Goal: Task Accomplishment & Management: Manage account settings

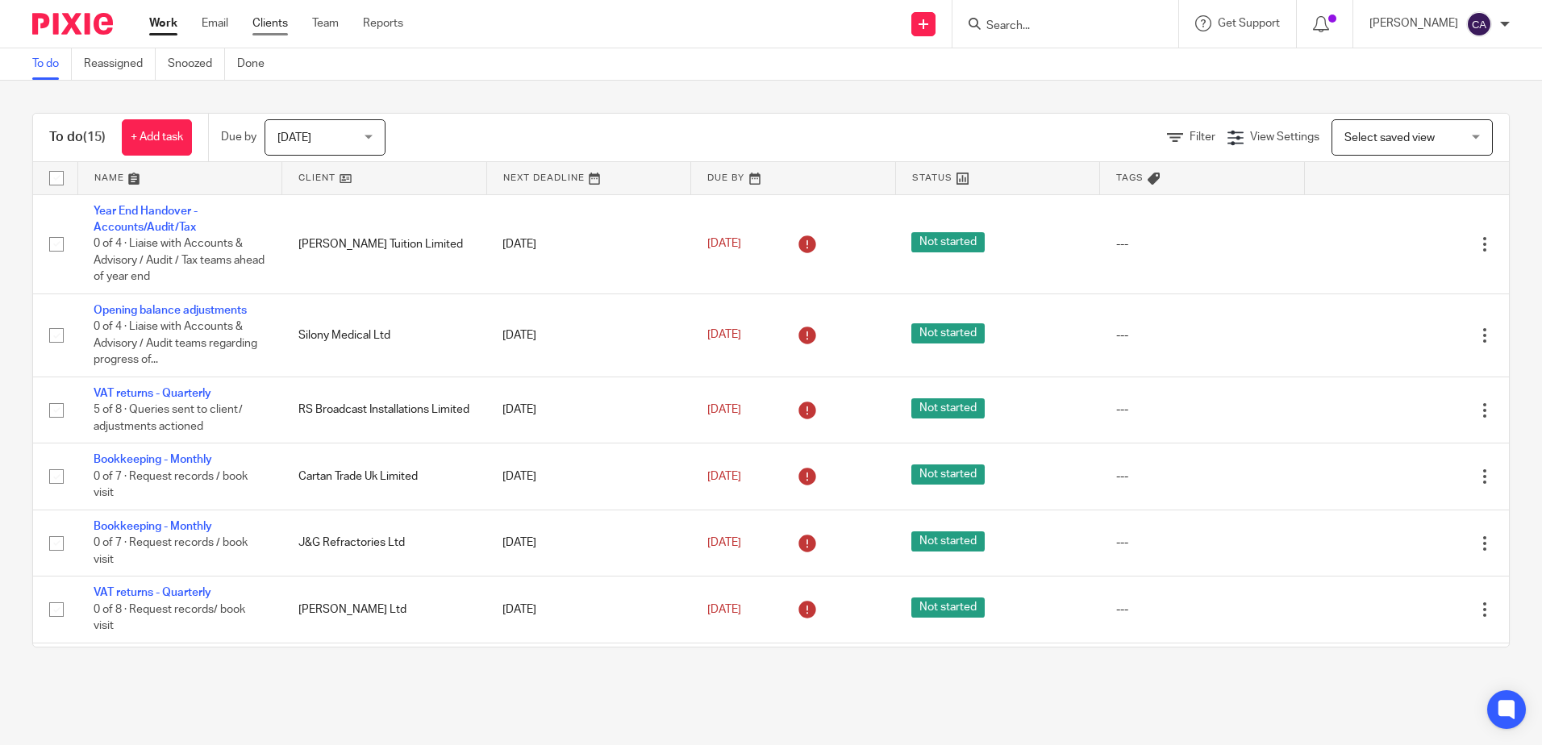
click at [277, 26] on link "Clients" at bounding box center [269, 23] width 35 height 16
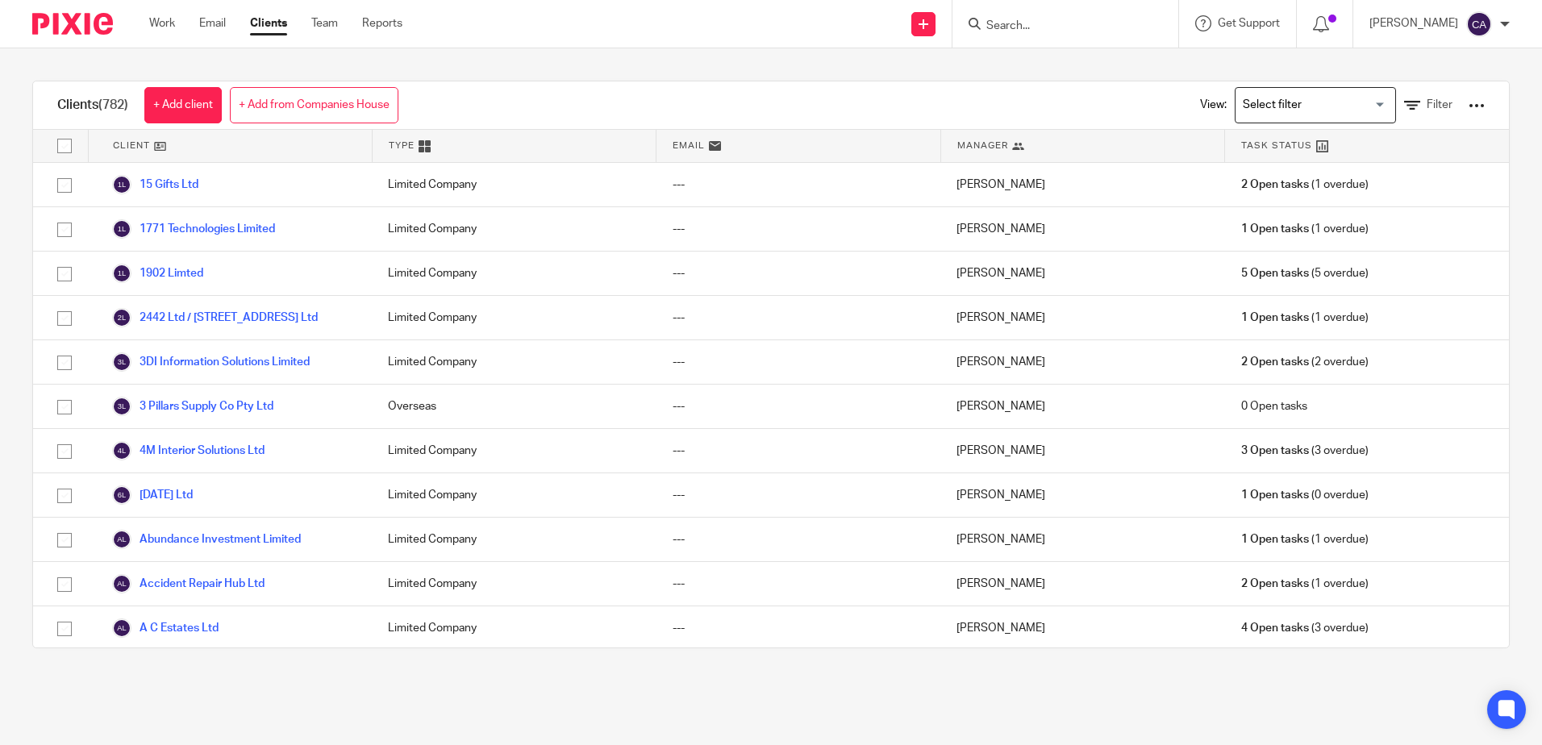
click at [1262, 119] on div "Loading..." at bounding box center [1315, 105] width 161 height 36
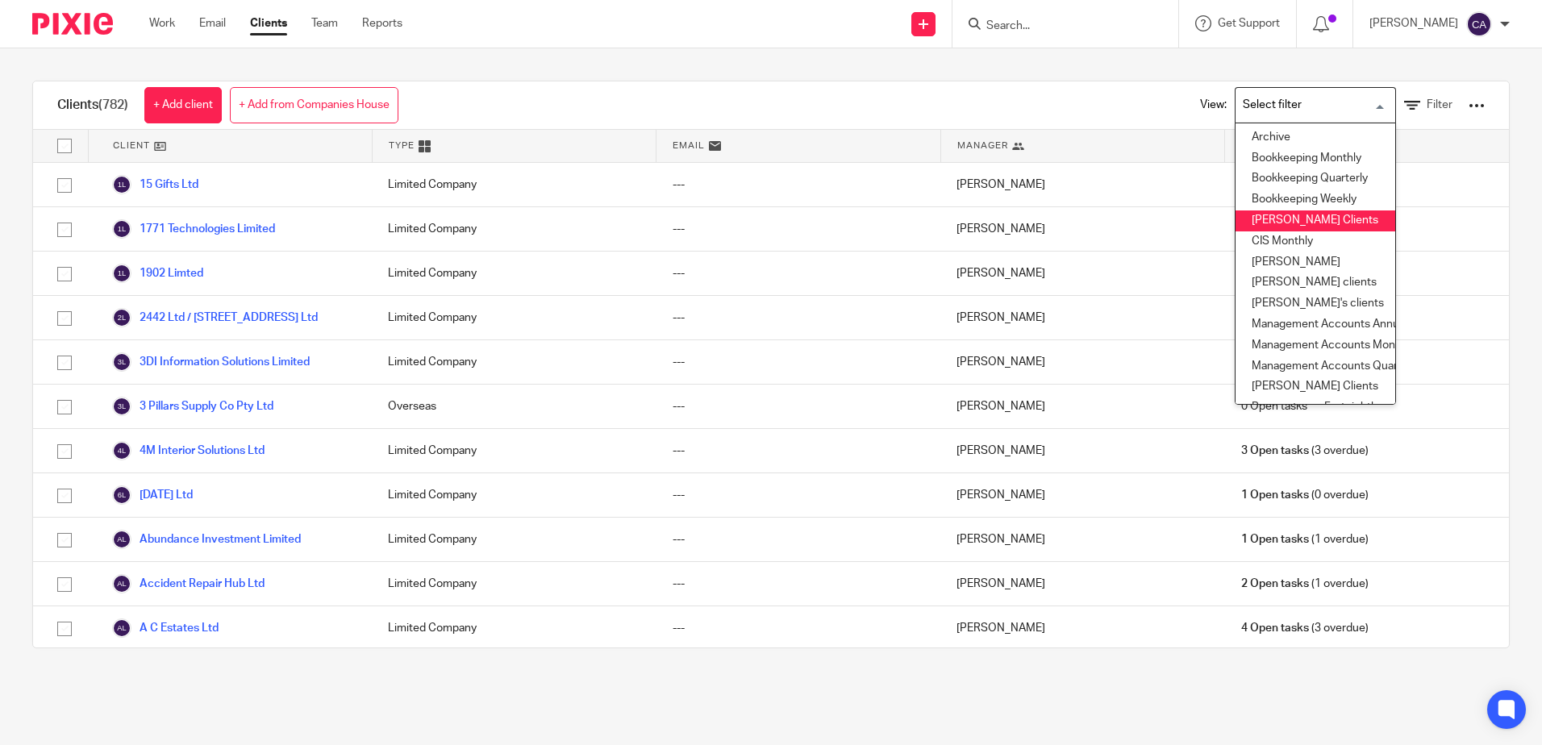
click at [1304, 219] on li "[PERSON_NAME] Clients" at bounding box center [1315, 220] width 160 height 21
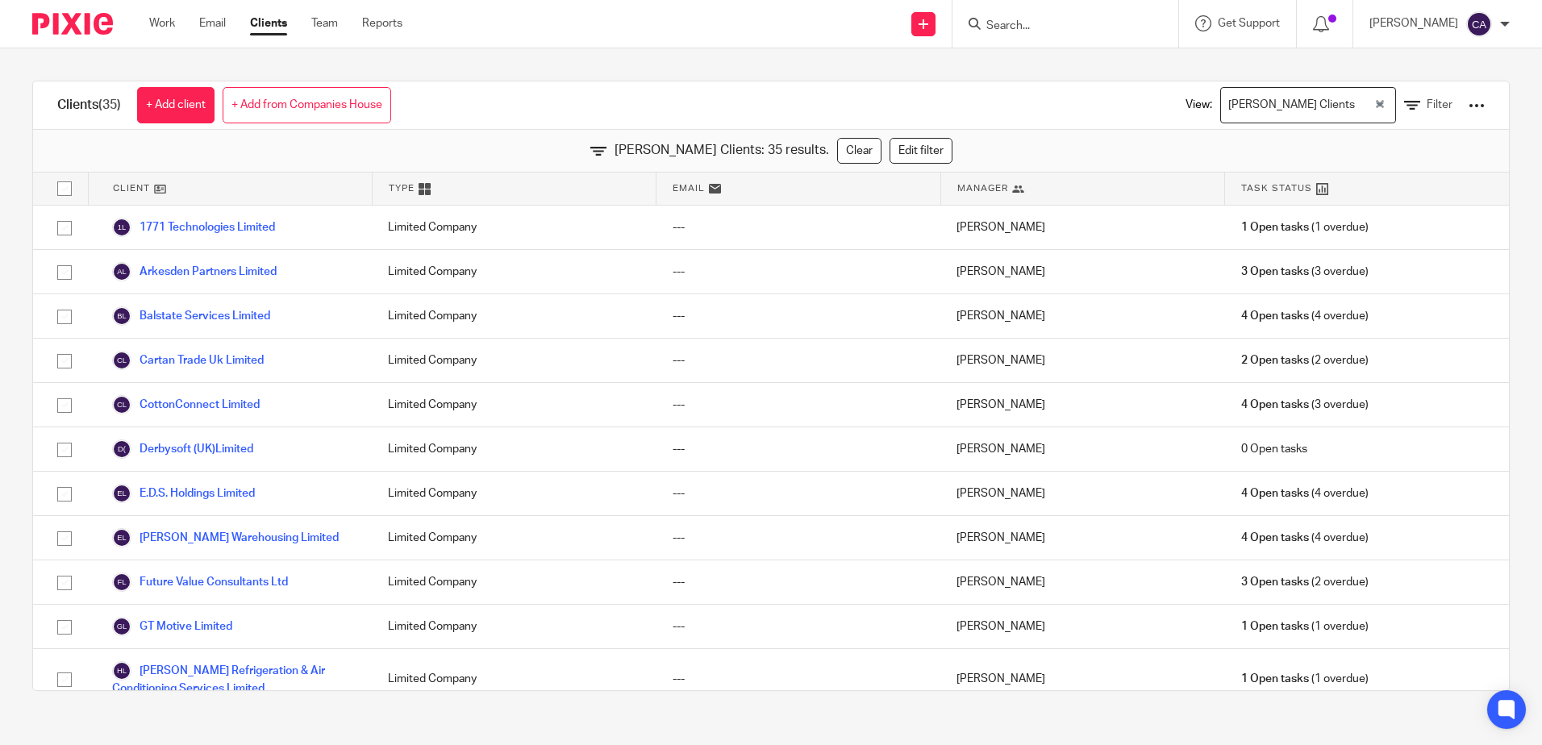
click at [1101, 69] on div "Clients (35) + Add client + Add from Companies House View: [PERSON_NAME] Client…" at bounding box center [771, 385] width 1542 height 675
click at [1468, 107] on div at bounding box center [1476, 106] width 16 height 16
click at [1348, 196] on link "Export clients to CSV file" at bounding box center [1347, 190] width 224 height 24
